Goal: Book appointment/travel/reservation

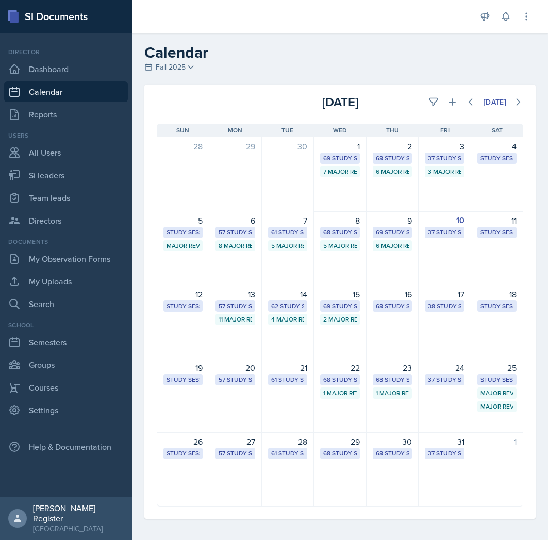
select select "1"
select select "6"
select select "PM"
select select "6"
select select "30"
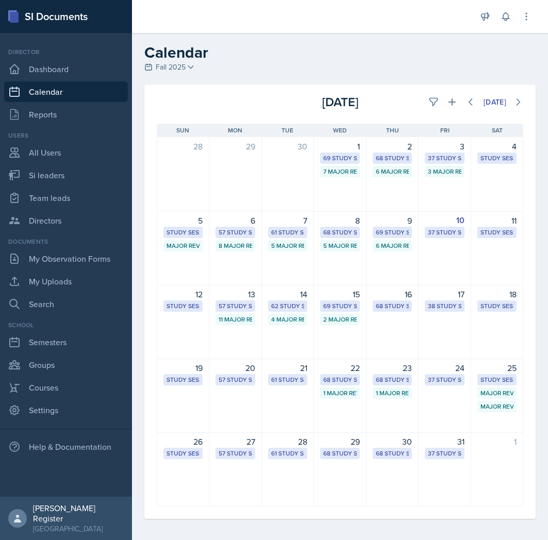
select select "PM"
click at [447, 106] on icon at bounding box center [452, 102] width 10 height 10
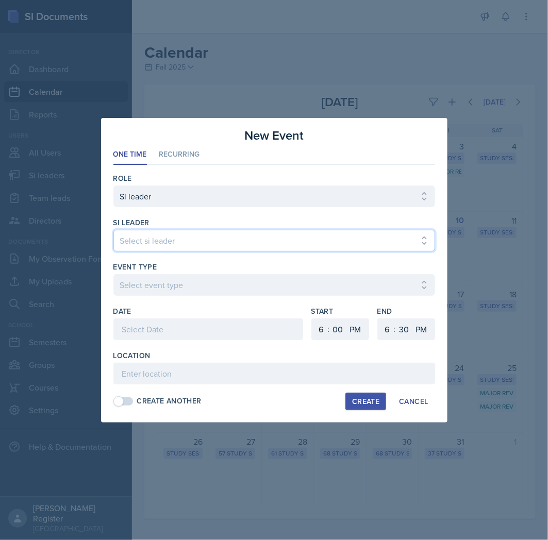
click at [197, 236] on select "Select si leader [PERSON_NAME] [PERSON_NAME] [PERSON_NAME] [PERSON_NAME] [PERSO…" at bounding box center [274, 241] width 322 height 22
select select "91a13cad-b4d8-4d8c-9bdb-46da39246757"
click at [113, 230] on select "Select si leader [PERSON_NAME] [PERSON_NAME] [PERSON_NAME] [PERSON_NAME] [PERSO…" at bounding box center [274, 241] width 322 height 22
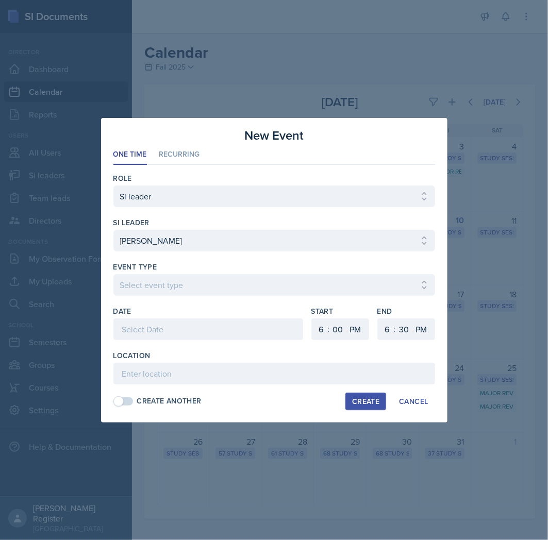
click at [155, 266] on label "Event Type" at bounding box center [135, 267] width 44 height 10
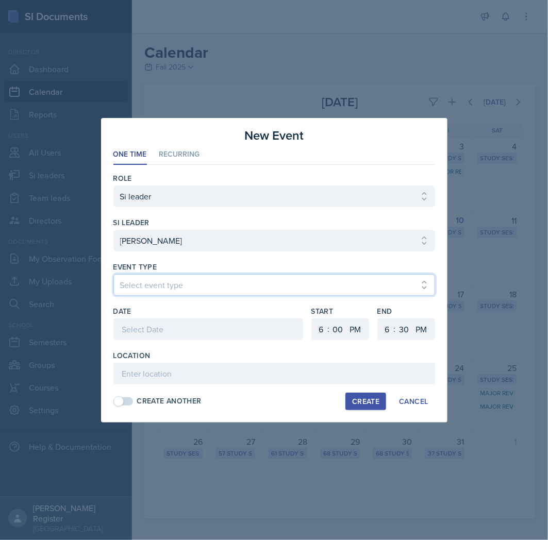
click at [154, 276] on select "Select event type Major Review Session Study Session" at bounding box center [274, 285] width 322 height 22
select select "66bb7cbf-e419-488b-a7ef-f63bc5f9ed04"
click at [113, 274] on select "Select event type Major Review Session Study Session" at bounding box center [274, 285] width 322 height 22
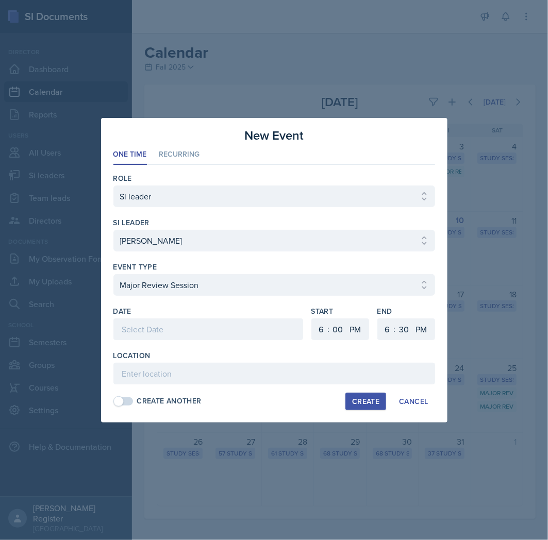
click at [162, 335] on div at bounding box center [208, 329] width 190 height 22
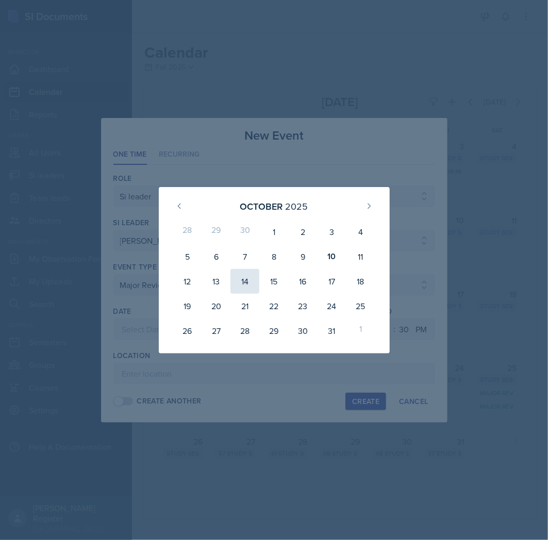
click at [237, 284] on div "14" at bounding box center [244, 281] width 29 height 25
type input "[DATE]"
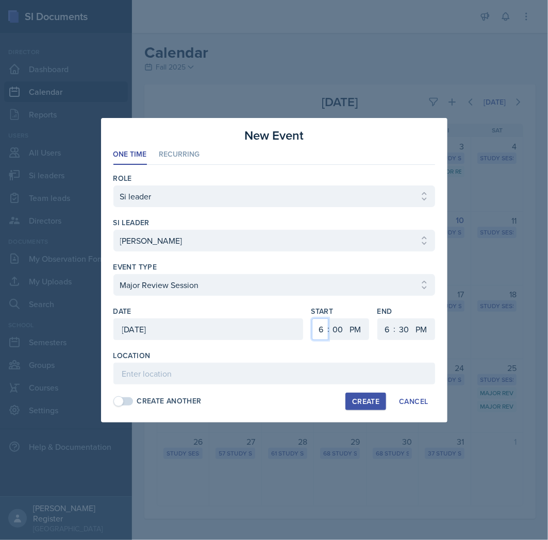
click at [316, 334] on select "1 2 3 4 5 6 7 8 9 10 11 12" at bounding box center [320, 329] width 16 height 22
select select "5"
click at [312, 318] on select "1 2 3 4 5 6 7 8 9 10 11 12" at bounding box center [320, 329] width 16 height 22
click at [388, 326] on select "1 2 3 4 5 6 7 8 9 10 11 12" at bounding box center [386, 329] width 16 height 22
select select "7"
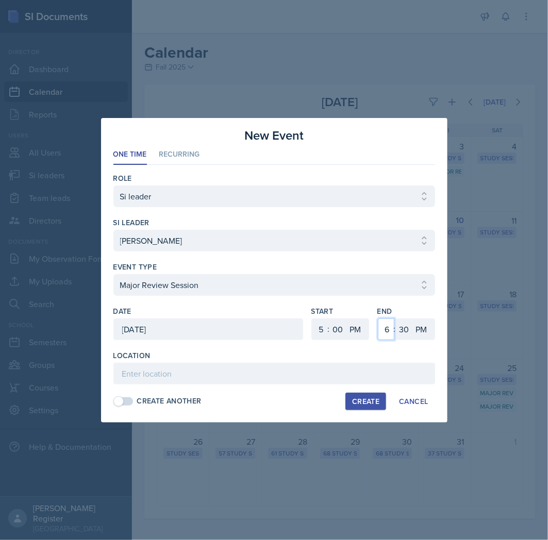
click at [378, 318] on select "1 2 3 4 5 6 7 8 9 10 11 12" at bounding box center [386, 329] width 16 height 22
click at [397, 331] on select "00 05 10 15 20 25 30 35 40 45 50 55" at bounding box center [404, 329] width 16 height 22
select select "0"
click at [396, 318] on select "00 05 10 15 20 25 30 35 40 45 50 55" at bounding box center [404, 329] width 16 height 22
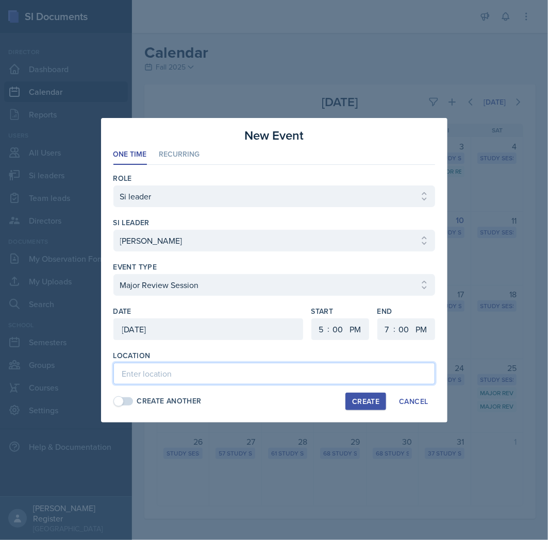
click at [337, 377] on input at bounding box center [274, 374] width 322 height 22
type input "Engineering Technology Building (M) 314"
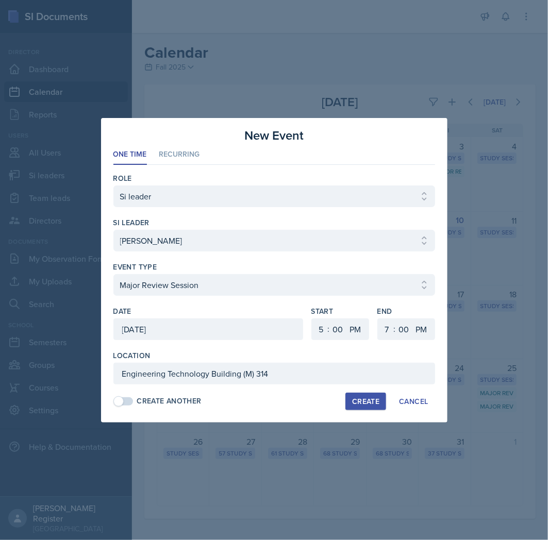
click at [373, 401] on div "Create" at bounding box center [365, 401] width 27 height 8
select select
select select "6"
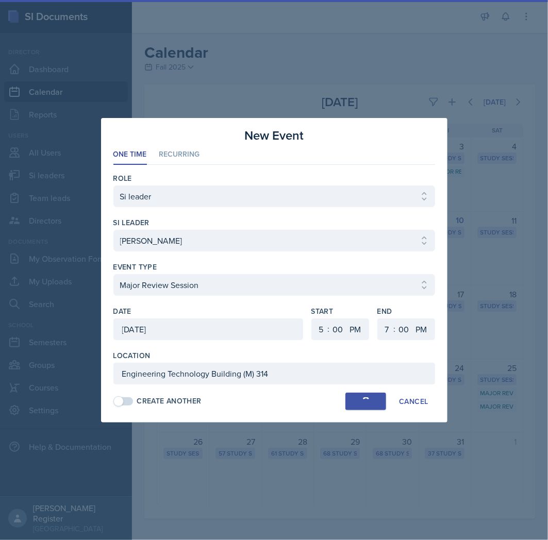
select select "30"
